Goal: Information Seeking & Learning: Learn about a topic

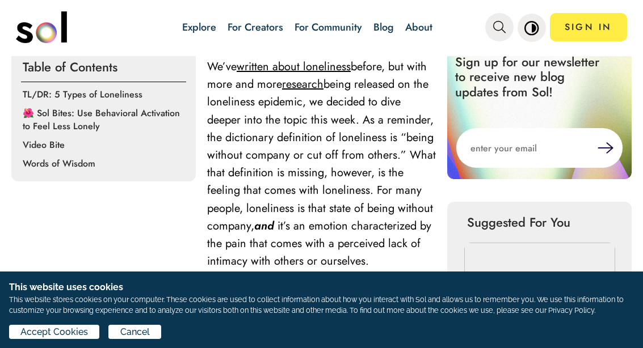
click at [272, 208] on span "being released on the loneliness epidemic, we decided to dive deeper into the t…" at bounding box center [321, 155] width 229 height 158
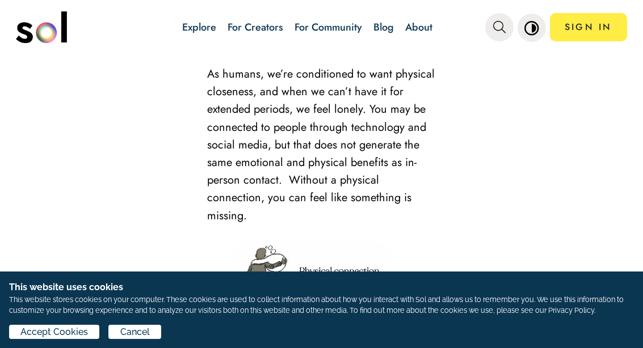
scroll to position [1345, 0]
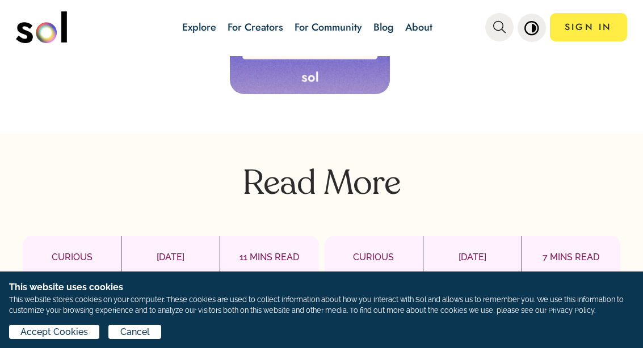
scroll to position [4719, 0]
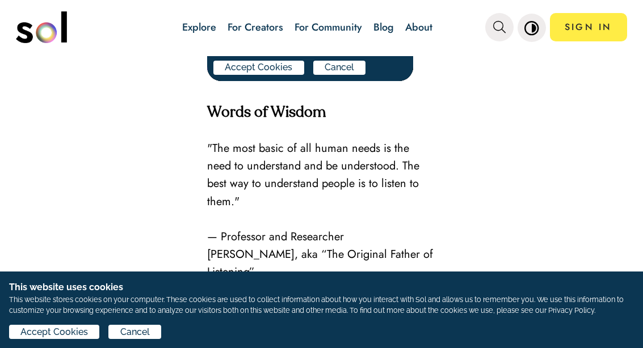
scroll to position [2660, 0]
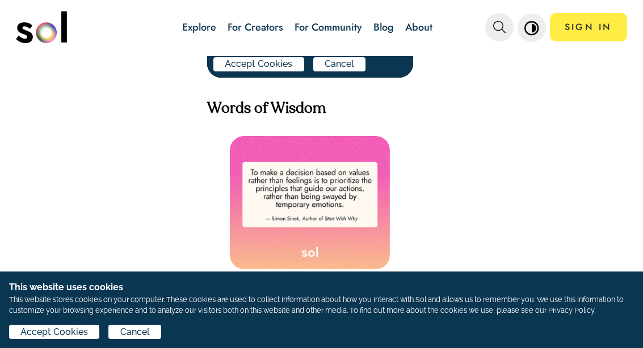
scroll to position [3334, 0]
